Goal: Information Seeking & Learning: Learn about a topic

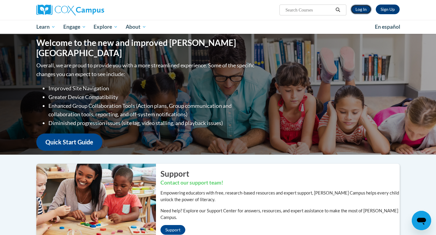
click at [362, 8] on link "Log In" at bounding box center [361, 10] width 21 height 10
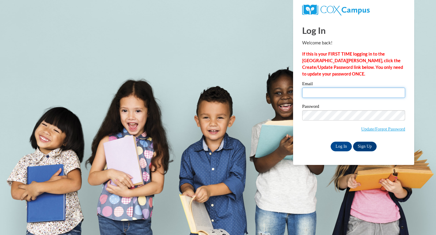
click at [340, 94] on input "Email" at bounding box center [353, 93] width 103 height 10
click at [347, 122] on span "Update/Forgot Password" at bounding box center [353, 122] width 103 height 25
type input "cloza@daltonstate.edu"
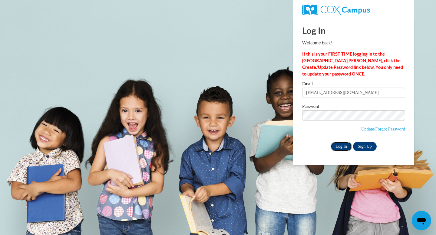
click at [342, 146] on input "Log In" at bounding box center [341, 147] width 21 height 10
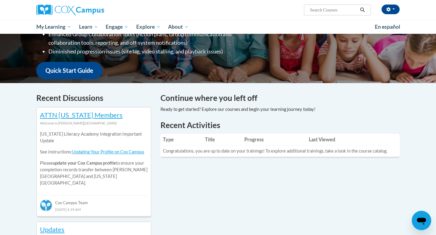
scroll to position [137, 0]
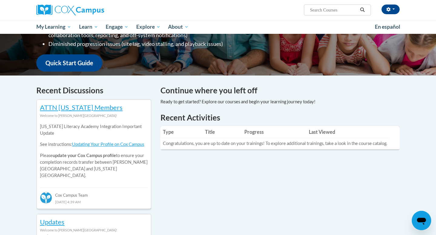
click at [326, 12] on input "Search..." at bounding box center [333, 9] width 48 height 7
type input "early literacy"
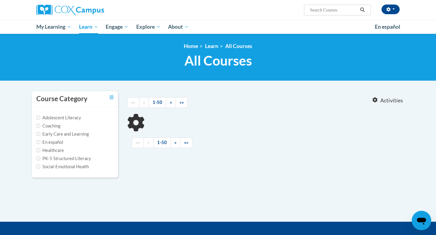
type input "early literacy"
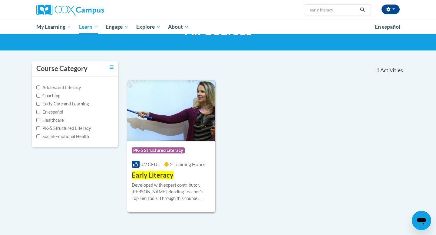
scroll to position [32, 0]
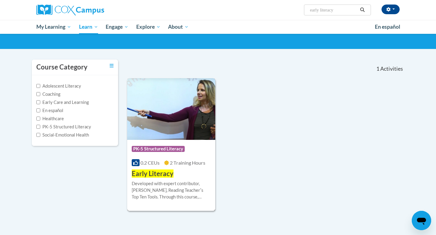
click at [171, 183] on div "Developed with expert contributor, Dr. Deborah Glaser, Reading Teacherʹs Top Te…" at bounding box center [171, 191] width 79 height 20
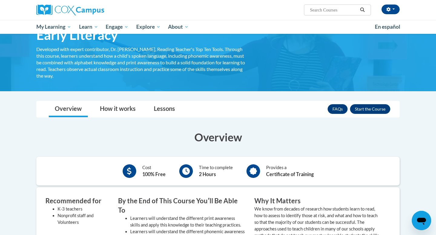
scroll to position [5, 0]
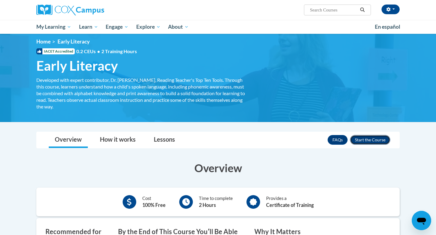
click at [370, 144] on button "Enroll" at bounding box center [370, 140] width 40 height 10
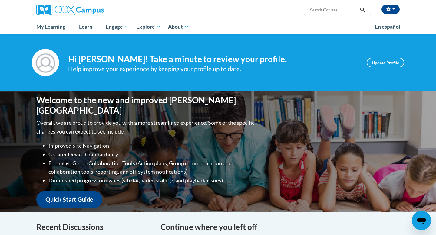
click at [341, 14] on span "Search Search..." at bounding box center [337, 10] width 67 height 11
click at [337, 14] on span "Search Search..." at bounding box center [337, 10] width 67 height 11
click at [332, 8] on input "Search..." at bounding box center [333, 9] width 48 height 7
type input "print awareness"
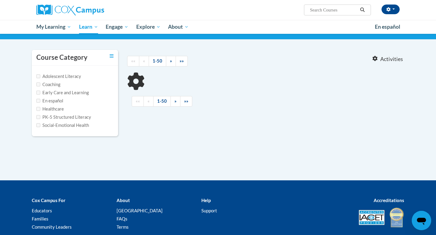
scroll to position [41, 0]
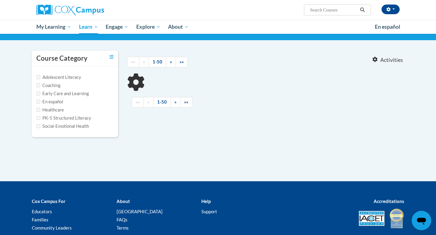
type input "print awareness"
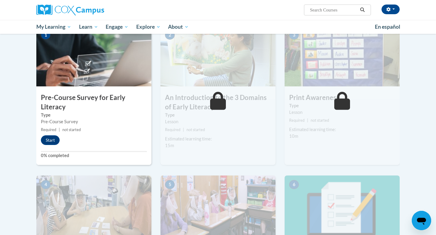
scroll to position [145, 0]
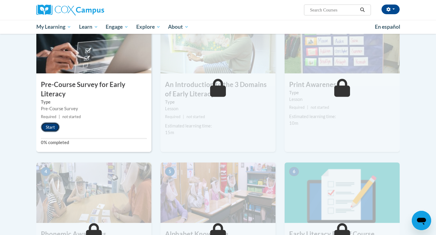
click at [54, 131] on button "Start" at bounding box center [50, 128] width 19 height 10
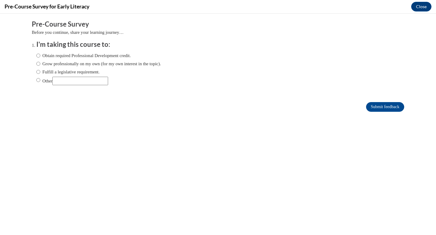
scroll to position [0, 0]
click at [385, 108] on input "Submit feedback" at bounding box center [385, 107] width 38 height 10
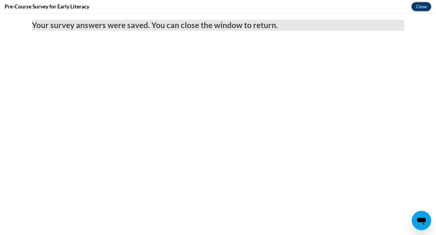
click at [421, 3] on button "Close" at bounding box center [421, 7] width 20 height 10
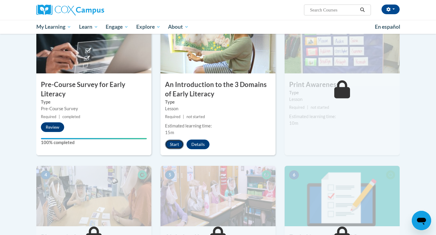
click at [172, 142] on button "Start" at bounding box center [174, 145] width 19 height 10
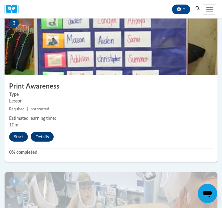
scroll to position [439, 0]
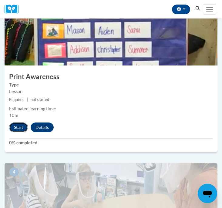
click at [16, 127] on button "Start" at bounding box center [18, 127] width 19 height 10
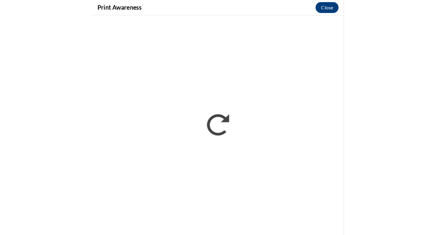
scroll to position [374, 0]
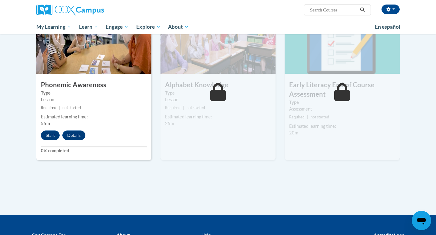
scroll to position [311, 0]
